Goal: Navigation & Orientation: Find specific page/section

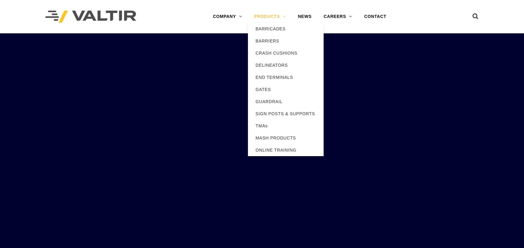
click at [256, 16] on link "PRODUCTS" at bounding box center [270, 17] width 44 height 12
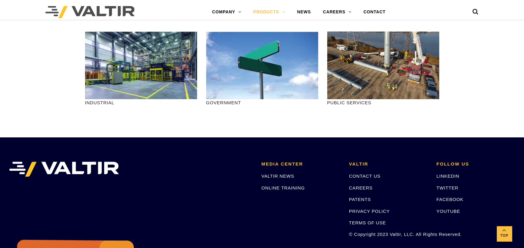
scroll to position [661, 0]
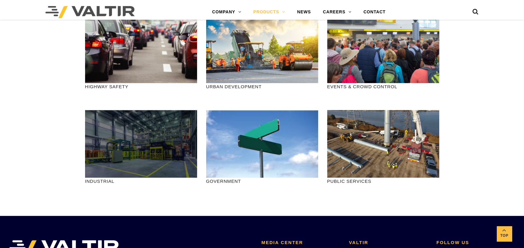
click at [146, 145] on div at bounding box center [141, 144] width 112 height 68
click at [132, 154] on div at bounding box center [141, 144] width 112 height 68
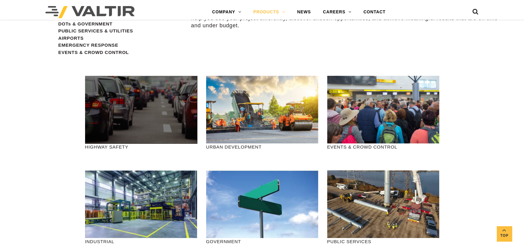
scroll to position [600, 0]
click at [142, 105] on div at bounding box center [141, 110] width 112 height 68
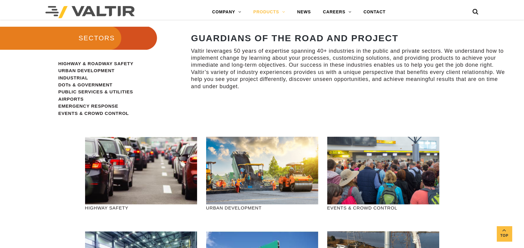
scroll to position [570, 0]
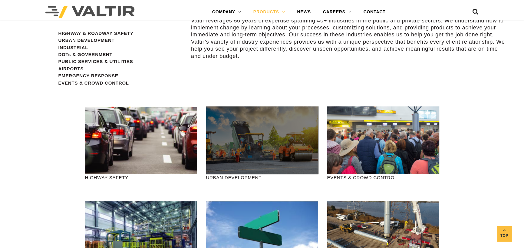
click at [257, 145] on div at bounding box center [262, 140] width 112 height 68
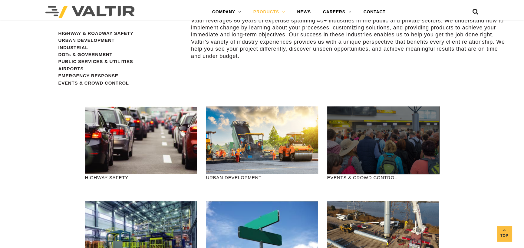
click at [378, 146] on div at bounding box center [383, 140] width 112 height 68
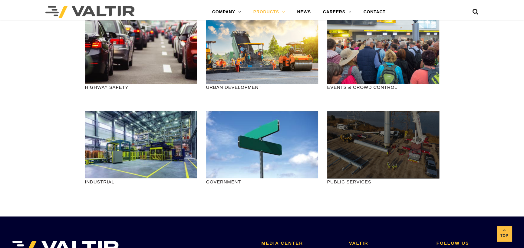
scroll to position [661, 0]
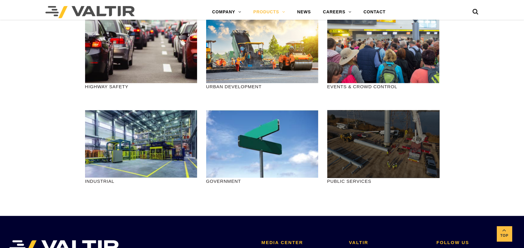
click at [380, 153] on div at bounding box center [383, 144] width 112 height 68
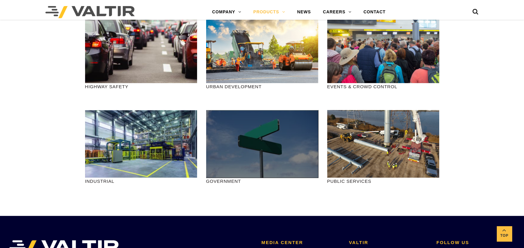
click at [264, 152] on div at bounding box center [262, 144] width 112 height 68
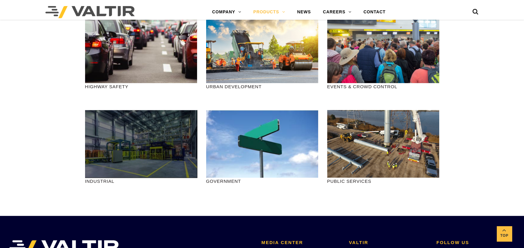
click at [184, 151] on div at bounding box center [141, 144] width 112 height 68
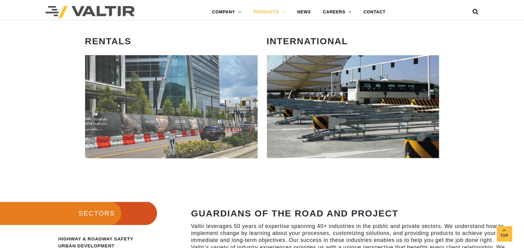
scroll to position [298, 0]
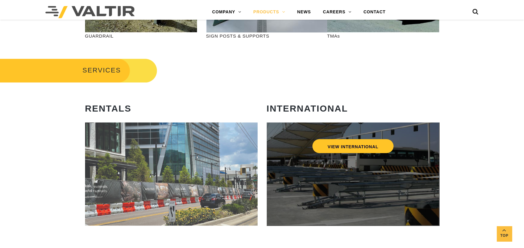
click at [380, 183] on div "VIEW INTERNATIONAL" at bounding box center [353, 173] width 173 height 103
click at [363, 150] on link "VIEW INTERNATIONAL" at bounding box center [352, 146] width 81 height 14
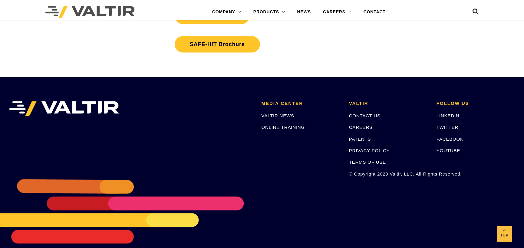
scroll to position [1282, 0]
